Goal: Information Seeking & Learning: Learn about a topic

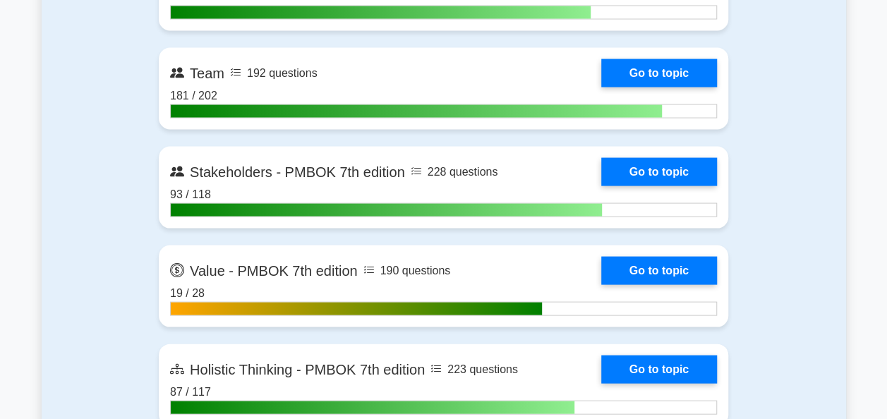
scroll to position [3846, 0]
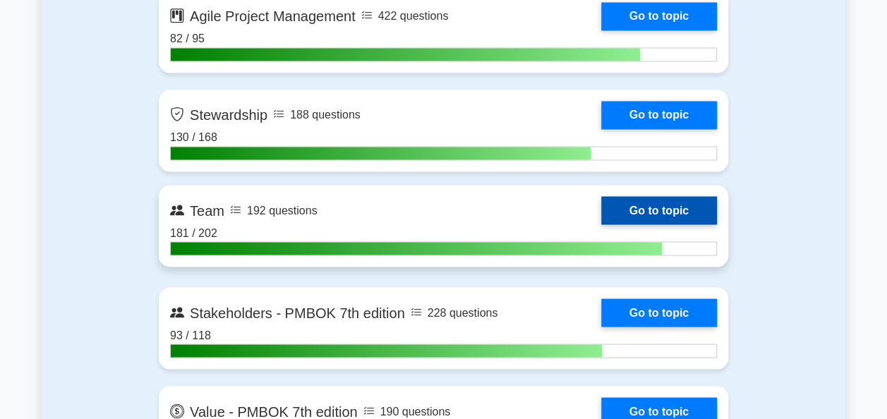
click at [601, 207] on link "Go to topic" at bounding box center [659, 210] width 116 height 28
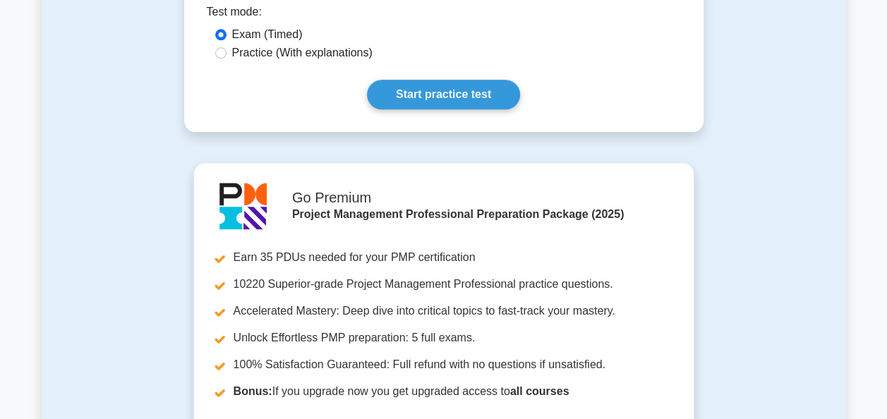
scroll to position [635, 0]
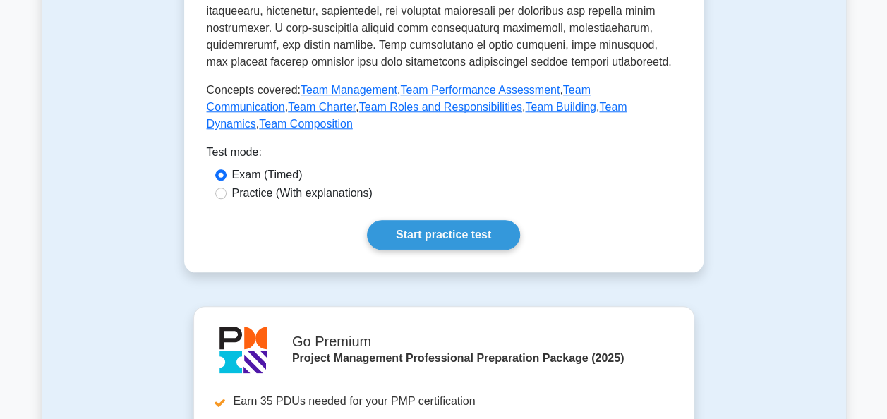
drag, startPoint x: 422, startPoint y: 214, endPoint x: 813, endPoint y: 85, distance: 411.8
click at [813, 85] on div "Team Building effective project teams. The 'Team' topic in PMBOK 7th edition hi…" at bounding box center [444, 141] width 804 height 1339
